Goal: Information Seeking & Learning: Check status

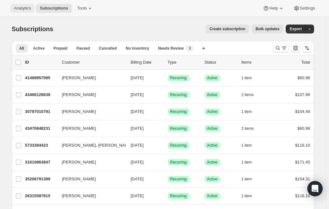
click at [18, 7] on span "Analytics" at bounding box center [22, 8] width 17 height 5
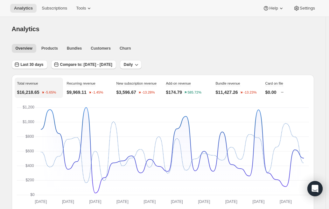
click at [239, 47] on ul "Overview Products Bundles Customers Churn More views" at bounding box center [161, 48] width 301 height 9
click at [49, 49] on span "Products" at bounding box center [49, 48] width 17 height 5
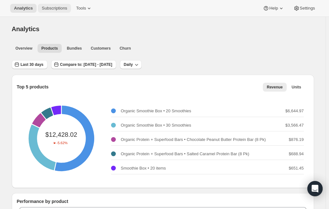
click at [58, 10] on span "Subscriptions" at bounding box center [54, 8] width 25 height 5
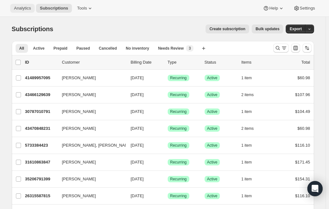
click at [21, 8] on span "Analytics" at bounding box center [22, 8] width 17 height 5
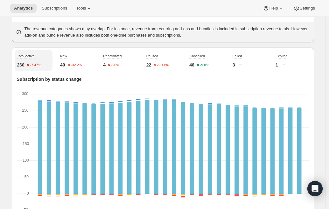
scroll to position [199, 0]
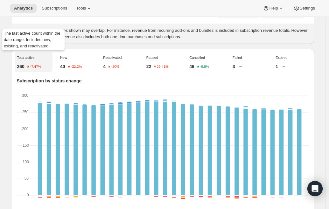
click at [27, 57] on span "Total active" at bounding box center [26, 58] width 18 height 4
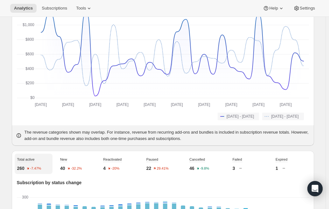
scroll to position [0, 0]
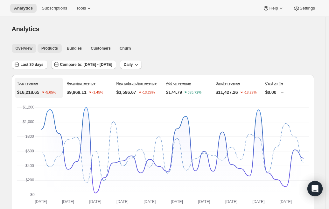
click at [46, 49] on span "Products" at bounding box center [49, 48] width 17 height 5
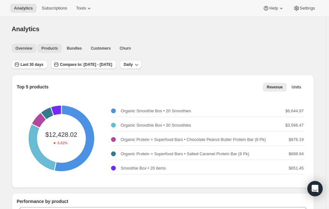
click at [22, 47] on span "Overview" at bounding box center [24, 48] width 17 height 5
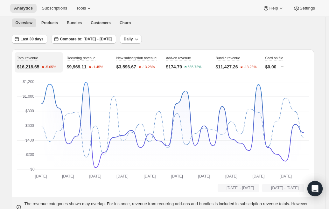
scroll to position [24, 0]
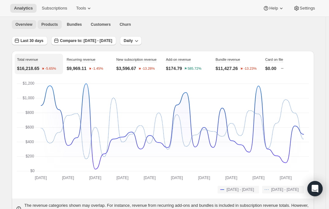
click at [50, 24] on span "Products" at bounding box center [49, 24] width 17 height 5
